Goal: Find specific page/section: Find specific page/section

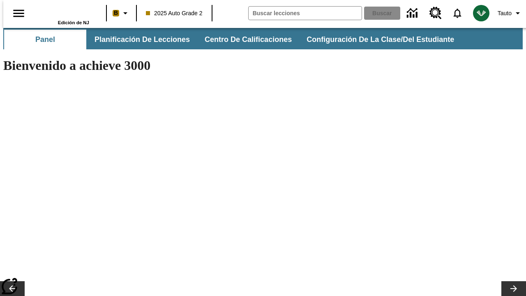
type input "-1"
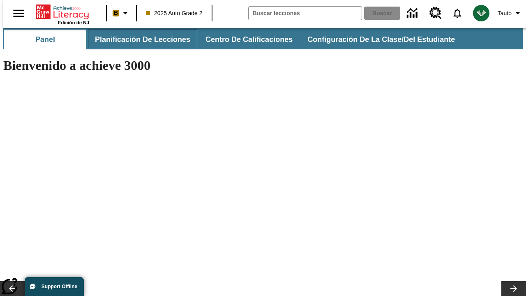
click at [138, 39] on span "Planificación de lecciones" at bounding box center [142, 39] width 95 height 9
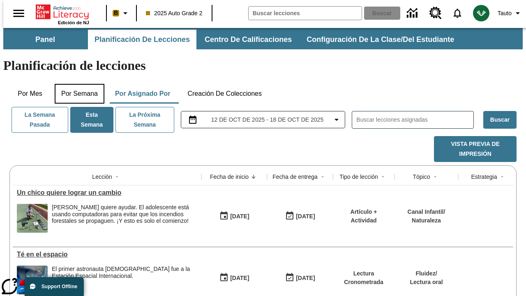
click at [77, 84] on button "Por semana" at bounding box center [80, 94] width 50 height 20
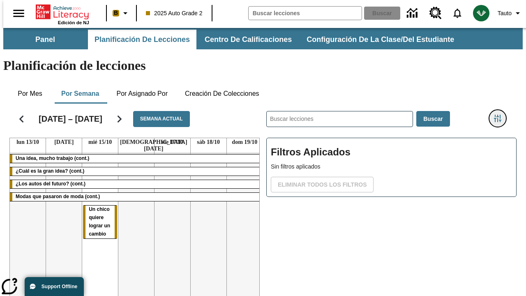
click at [500, 115] on icon "Menú lateral de filtros" at bounding box center [497, 118] width 7 height 7
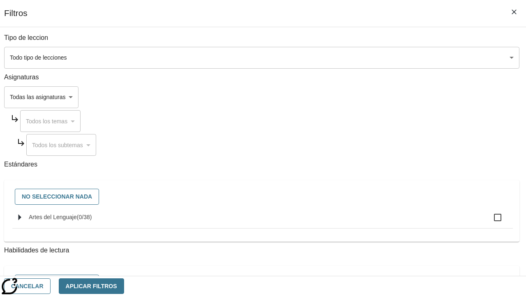
click at [362, 97] on body "Saltar al contenido principal Edición de NJ B 2025 Auto Grade 2 Buscar 0 Tauto …" at bounding box center [262, 203] width 519 height 351
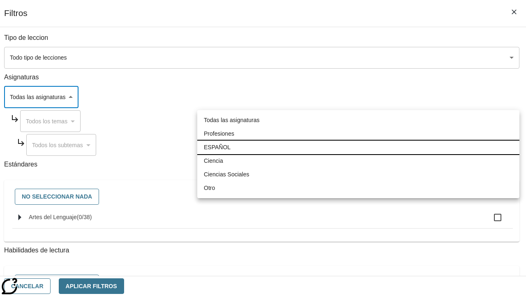
click at [358, 147] on li "ESPAÑOL" at bounding box center [358, 147] width 322 height 14
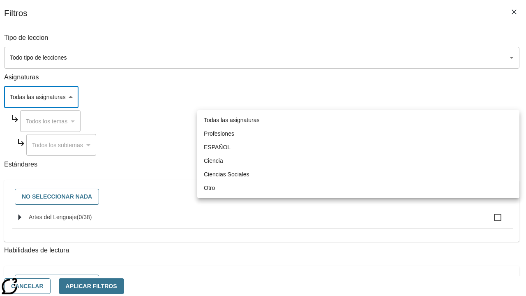
type input "1"
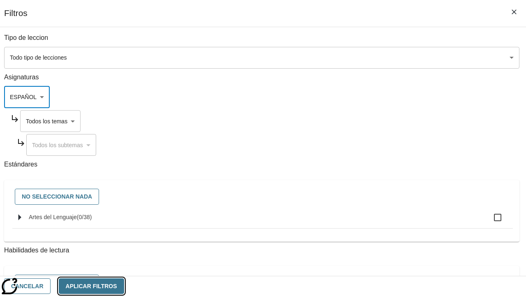
click at [124, 285] on button "Aplicar Filtros" at bounding box center [91, 286] width 65 height 16
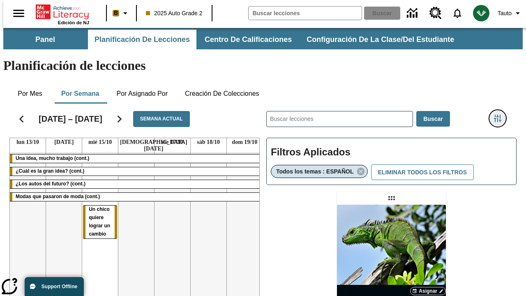
click at [500, 115] on icon "Menú lateral de filtros" at bounding box center [497, 118] width 7 height 7
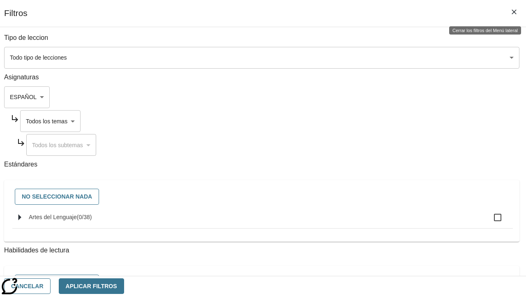
click at [370, 121] on body "Saltar al contenido principal Edición de NJ B 2025 Auto Grade 2 Buscar 0 Tauto …" at bounding box center [262, 242] width 519 height 428
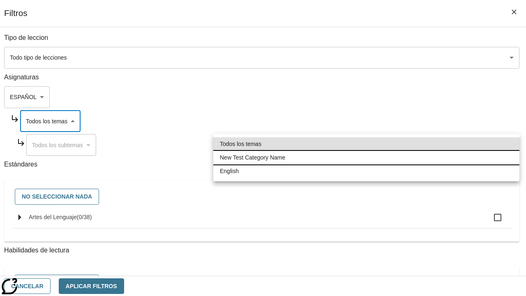
click at [366, 157] on li "New Test Category Name" at bounding box center [366, 158] width 306 height 14
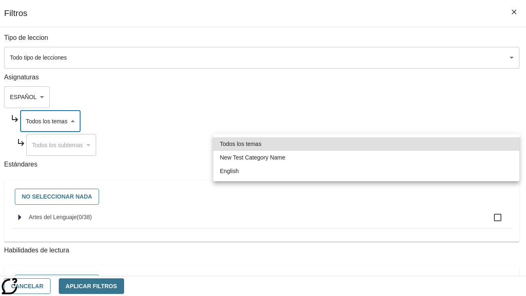
type input "265"
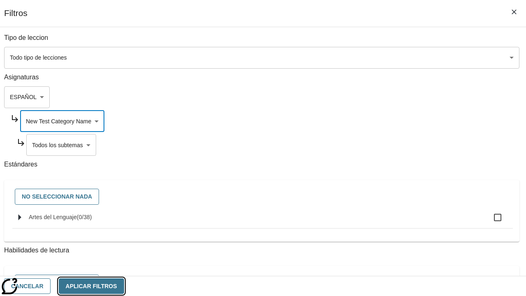
click at [124, 285] on button "Aplicar Filtros" at bounding box center [91, 286] width 65 height 16
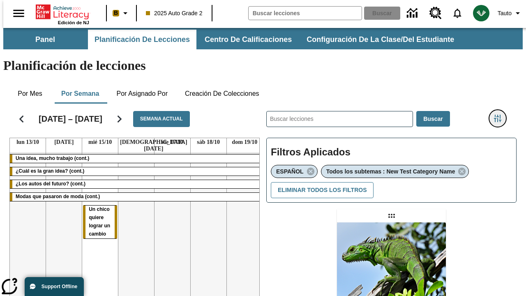
click at [500, 115] on icon "Menú lateral de filtros" at bounding box center [497, 118] width 7 height 7
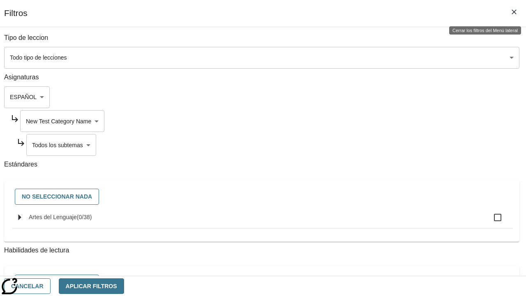
click at [373, 145] on body "Saltar al contenido principal Edición de NJ B 2025 Auto Grade 2 Buscar 0 Tauto …" at bounding box center [262, 251] width 519 height 446
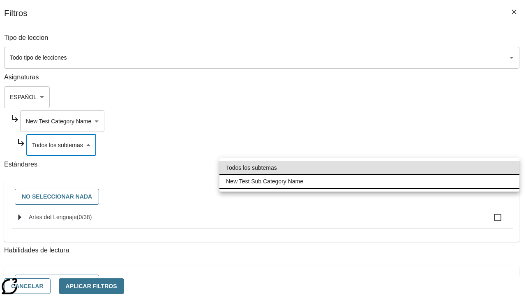
click at [369, 181] on li "New Test Sub Category Name" at bounding box center [369, 182] width 300 height 14
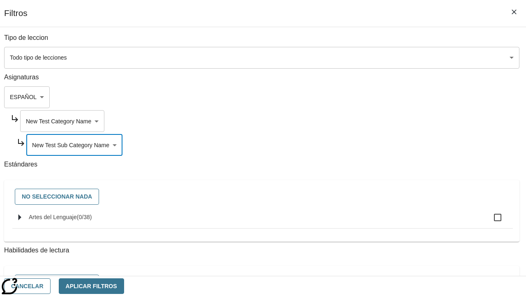
type input "2232"
click at [124, 285] on button "Aplicar Filtros" at bounding box center [91, 286] width 65 height 16
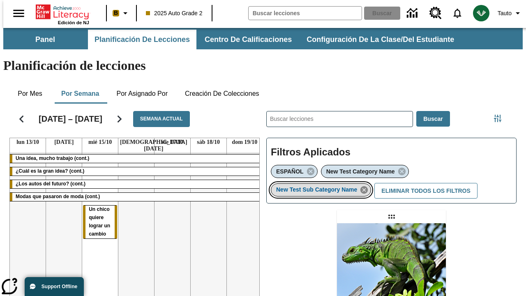
click at [366, 185] on icon "Eliminar New Test Sub Category Name el ítem seleccionado del filtro" at bounding box center [363, 189] width 9 height 9
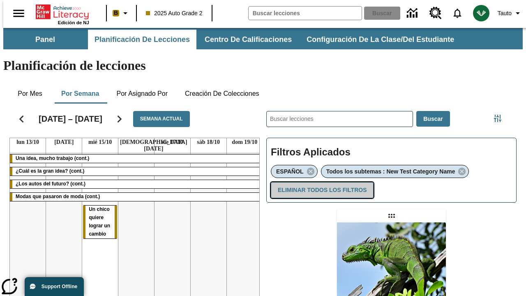
click at [320, 182] on button "Eliminar todos los filtros" at bounding box center [322, 190] width 103 height 16
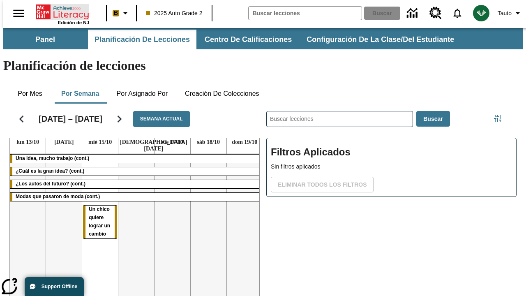
click at [59, 11] on icon "Portada" at bounding box center [63, 12] width 55 height 16
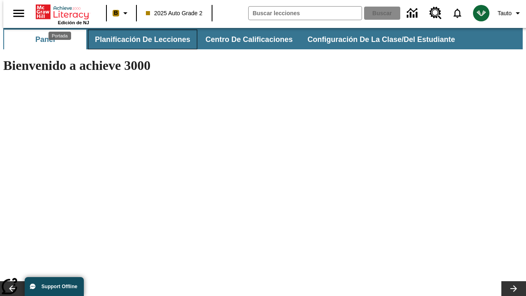
click at [138, 39] on span "Planificación de lecciones" at bounding box center [142, 39] width 95 height 9
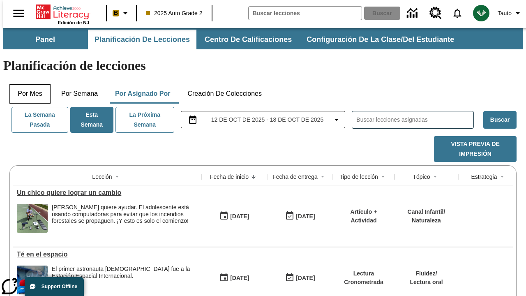
click at [27, 84] on button "Por mes" at bounding box center [29, 94] width 41 height 20
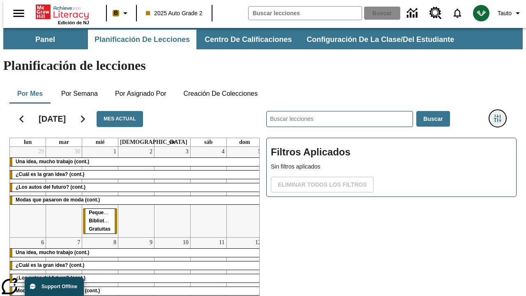
click at [500, 115] on icon "Menú lateral de filtros" at bounding box center [497, 118] width 7 height 7
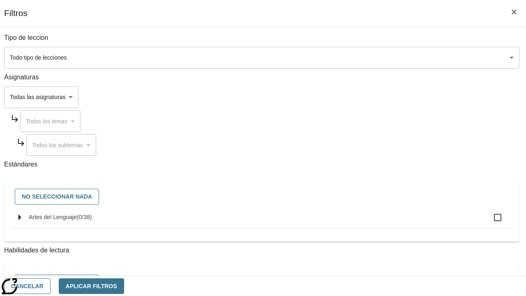
click at [362, 97] on body "Saltar al contenido principal Edición de NJ B 2025 Auto Grade 2 Buscar 0 Tauto …" at bounding box center [262, 203] width 519 height 351
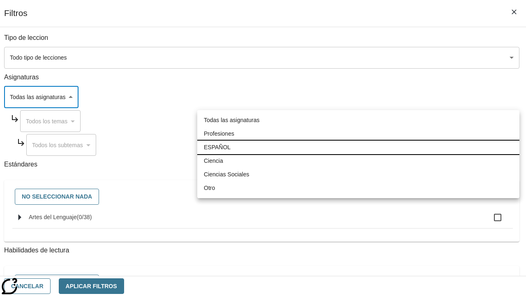
click at [358, 147] on li "ESPAÑOL" at bounding box center [358, 147] width 322 height 14
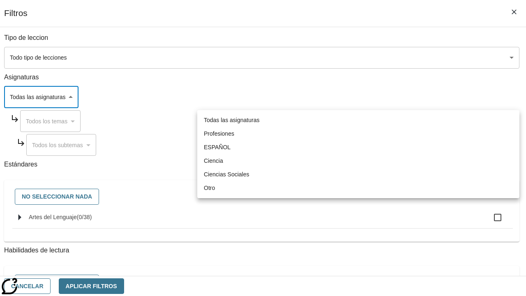
type input "1"
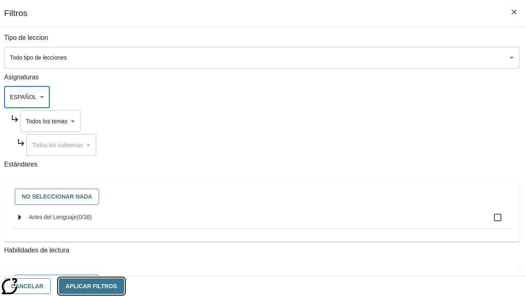
click at [124, 285] on button "Aplicar Filtros" at bounding box center [91, 286] width 65 height 16
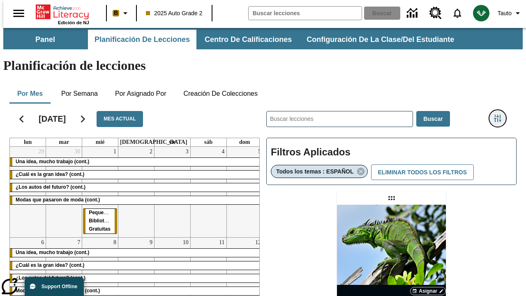
click at [500, 115] on icon "Menú lateral de filtros" at bounding box center [497, 118] width 7 height 7
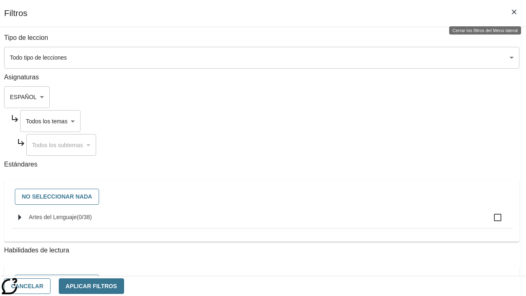
click at [370, 121] on body "Saltar al contenido principal Edición de NJ B 2025 Auto Grade 2 Buscar 0 Tauto …" at bounding box center [262, 242] width 519 height 428
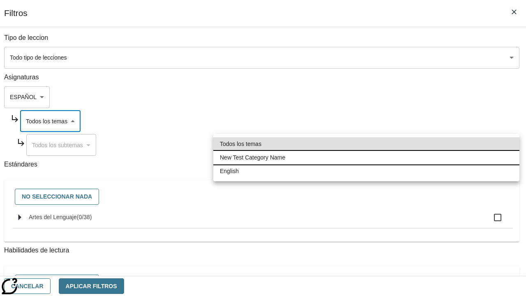
click at [366, 157] on li "New Test Category Name" at bounding box center [366, 158] width 306 height 14
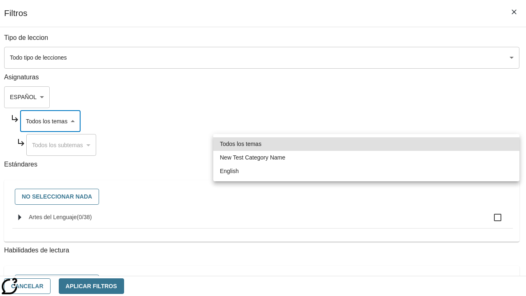
type input "265"
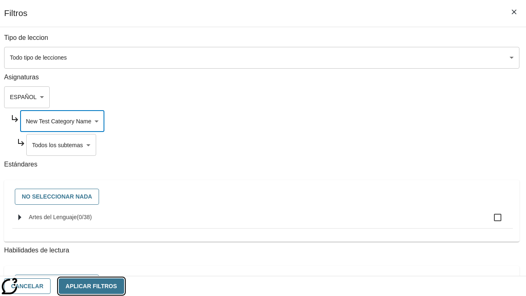
click at [124, 285] on button "Aplicar Filtros" at bounding box center [91, 286] width 65 height 16
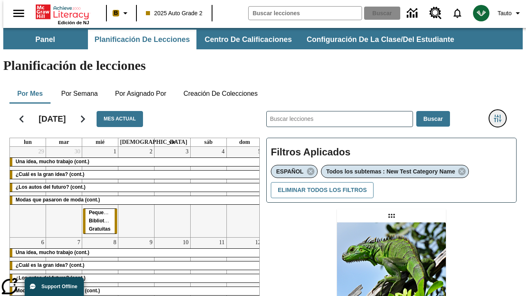
click at [500, 115] on icon "Menú lateral de filtros" at bounding box center [497, 118] width 7 height 7
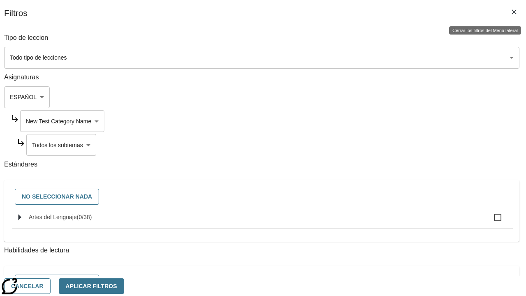
click at [373, 145] on body "Saltar al contenido principal Edición de NJ B 2025 Auto Grade 2 Buscar 0 Tauto …" at bounding box center [262, 251] width 519 height 446
